Goal: Transaction & Acquisition: Purchase product/service

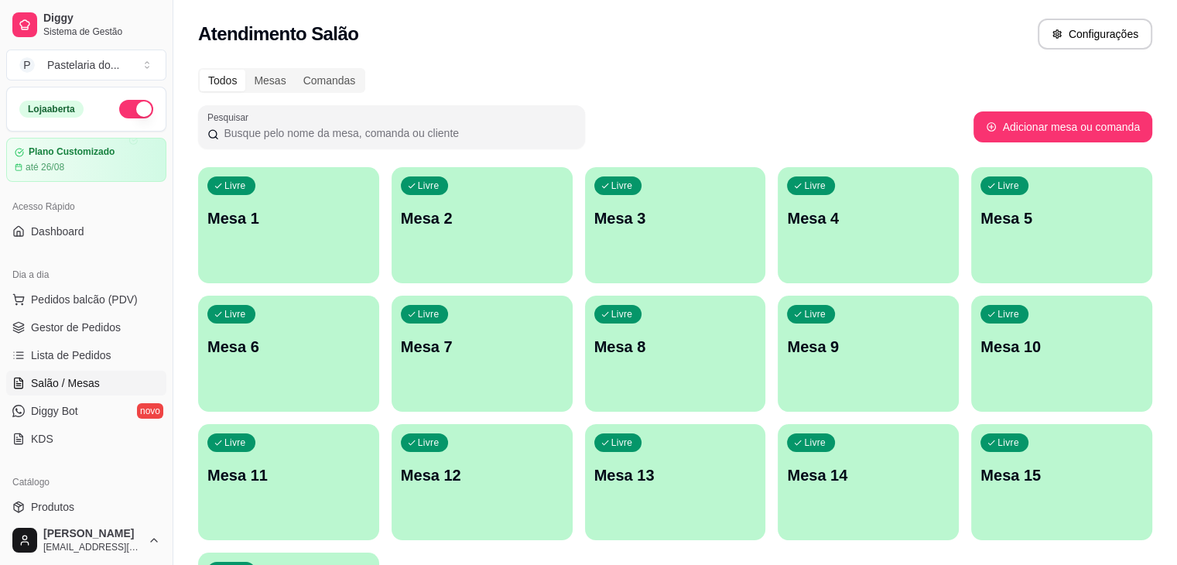
click at [133, 282] on div "Dia a dia" at bounding box center [86, 274] width 160 height 25
click at [121, 301] on span "Pedidos balcão (PDV)" at bounding box center [84, 299] width 107 height 15
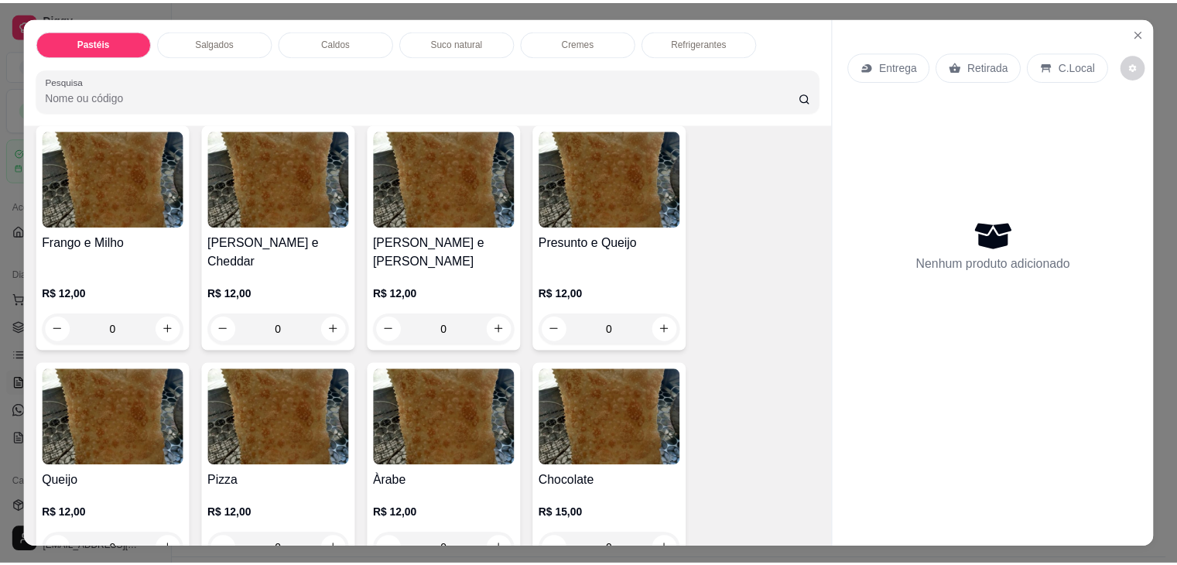
scroll to position [774, 0]
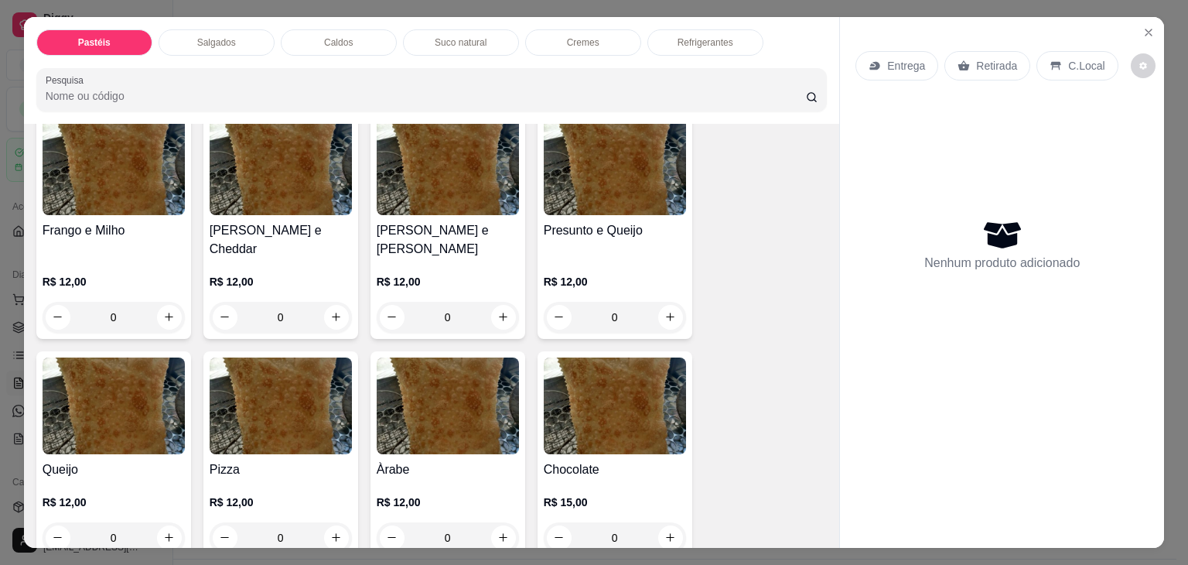
click at [626, 227] on h4 "Presunto e Queijo" at bounding box center [615, 230] width 142 height 19
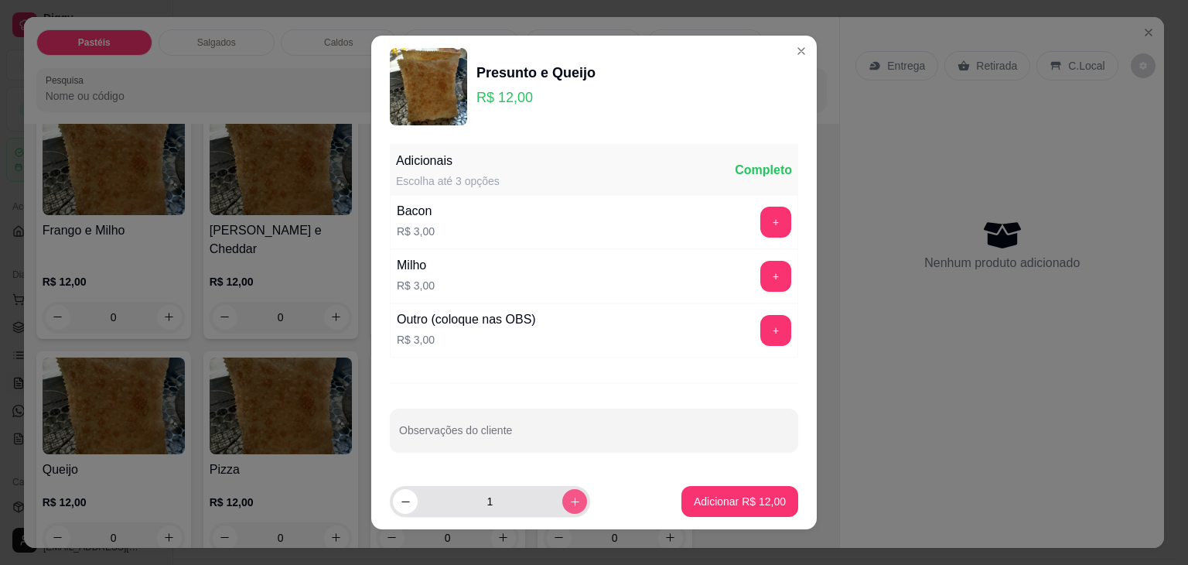
click at [569, 498] on icon "increase-product-quantity" at bounding box center [575, 502] width 12 height 12
type input "2"
click at [737, 502] on p "Adicionar R$ 24,00" at bounding box center [740, 501] width 92 height 15
type input "2"
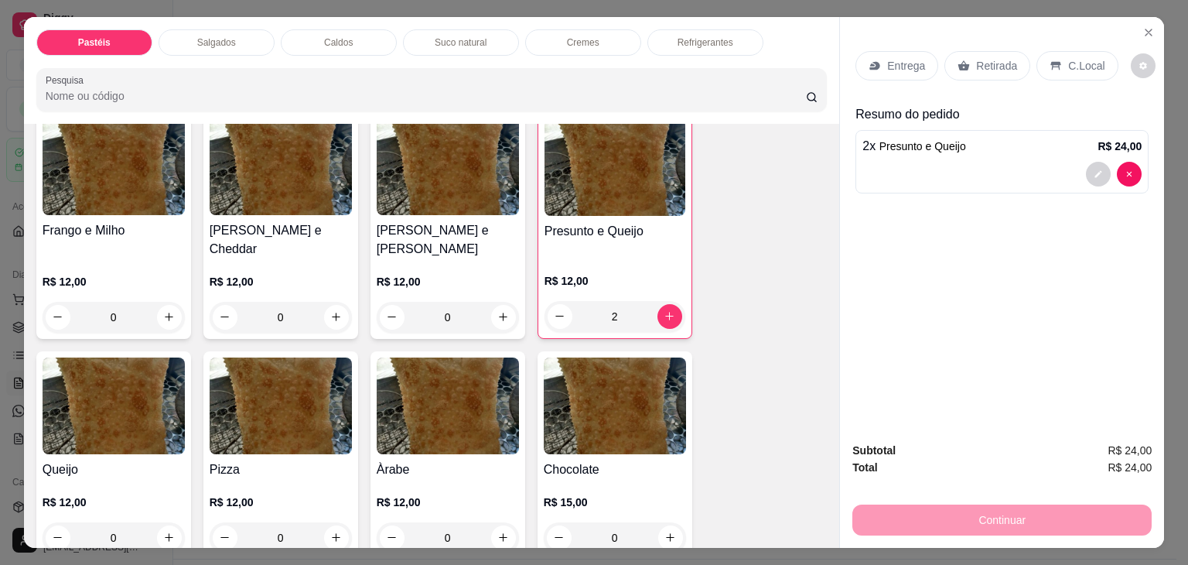
click at [998, 84] on div "Entrega Retirada C.Local" at bounding box center [1002, 66] width 293 height 54
click at [993, 67] on p "Retirada" at bounding box center [996, 65] width 41 height 15
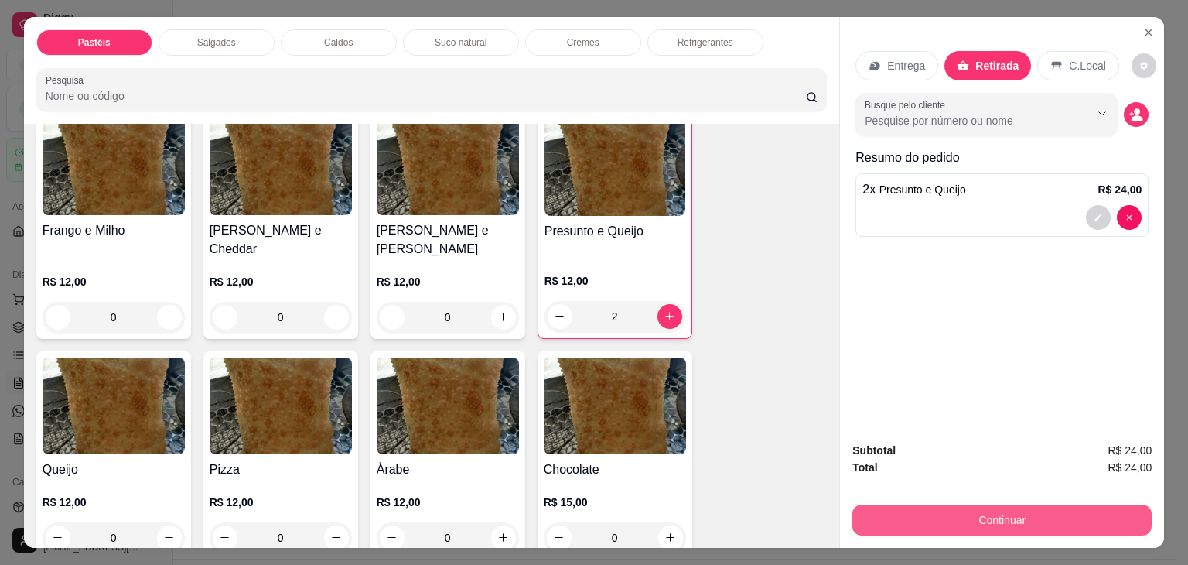
click at [910, 511] on button "Continuar" at bounding box center [1002, 519] width 299 height 31
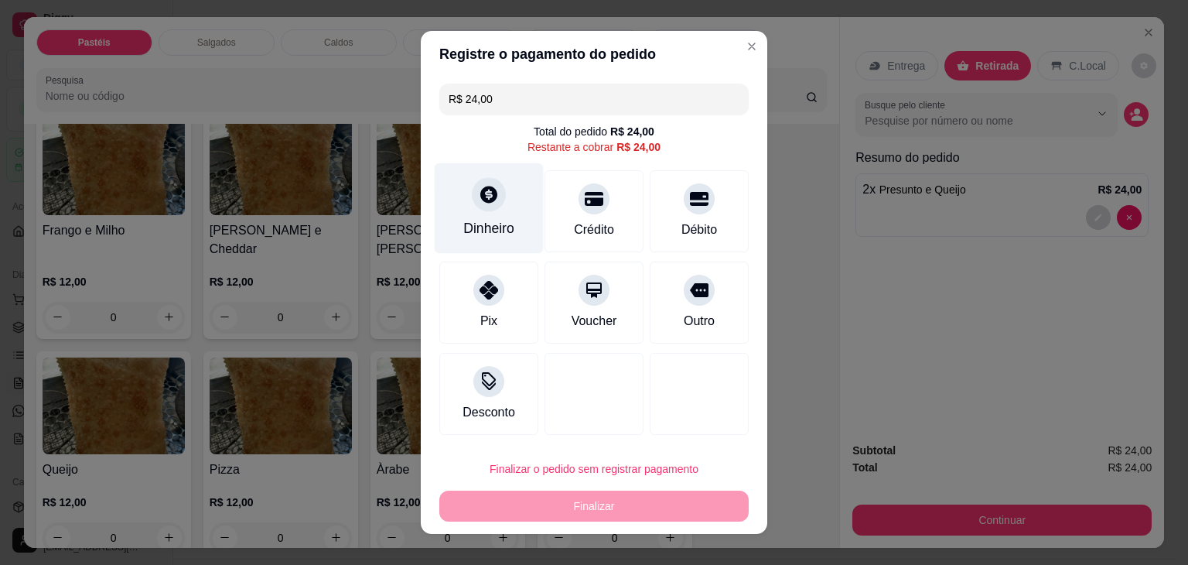
click at [464, 220] on div "Dinheiro" at bounding box center [489, 208] width 109 height 91
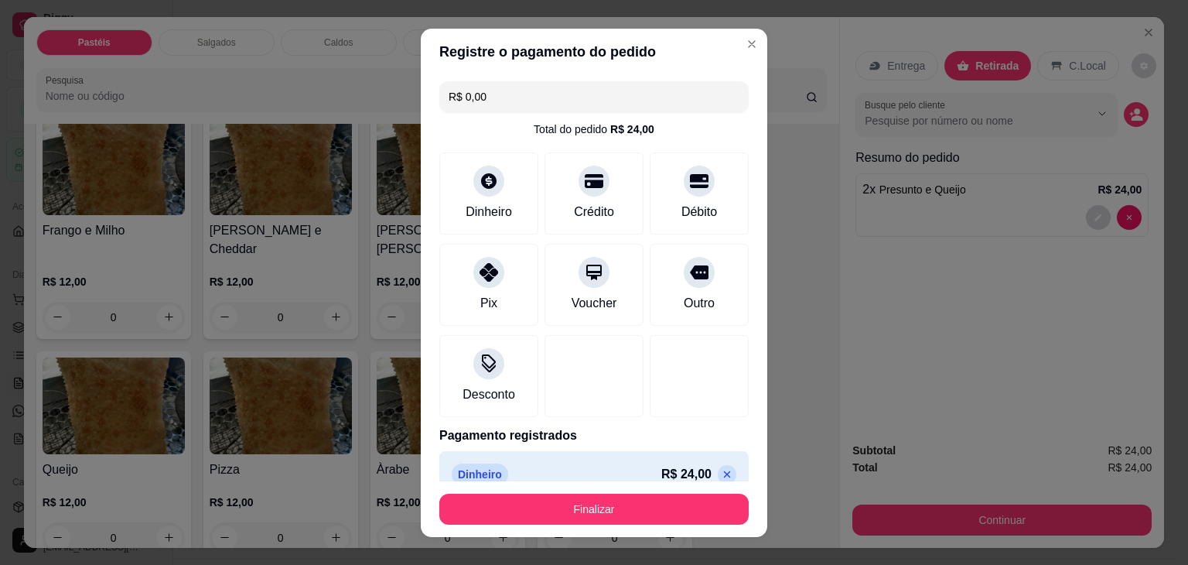
type input "R$ 0,00"
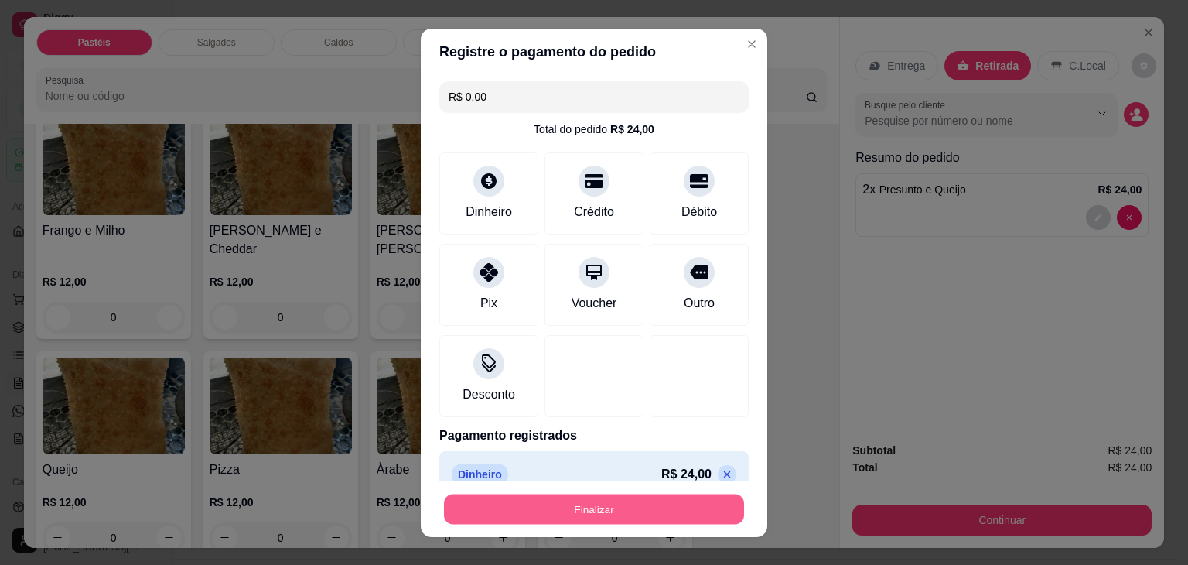
click at [638, 509] on button "Finalizar" at bounding box center [594, 509] width 300 height 30
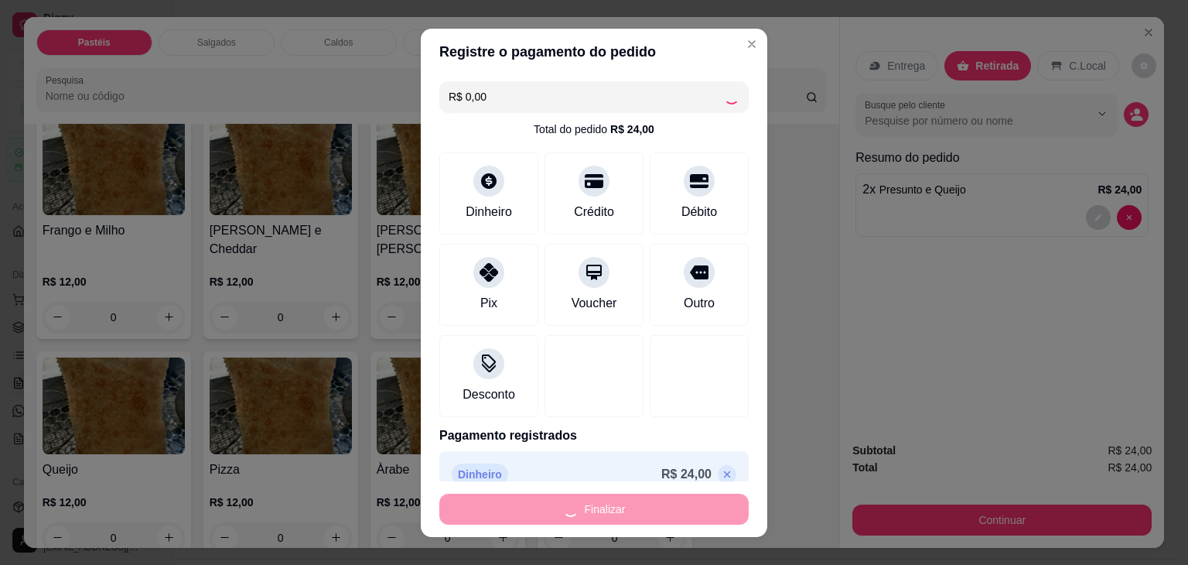
type input "0"
type input "-R$ 24,00"
